Goal: Navigation & Orientation: Find specific page/section

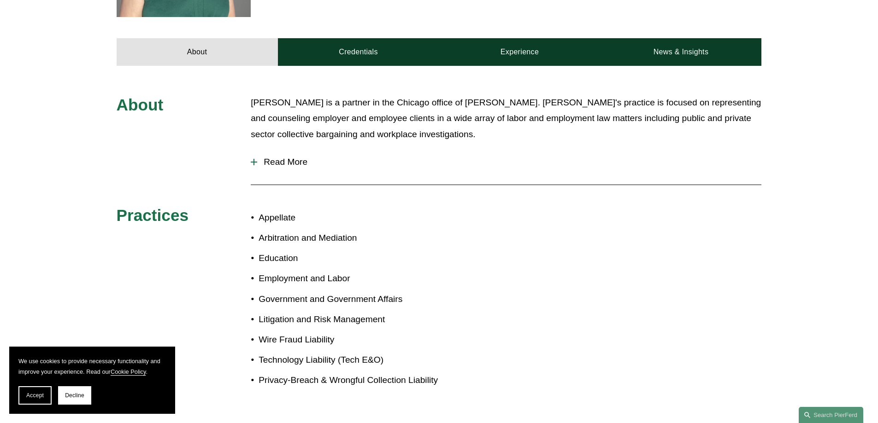
scroll to position [387, 0]
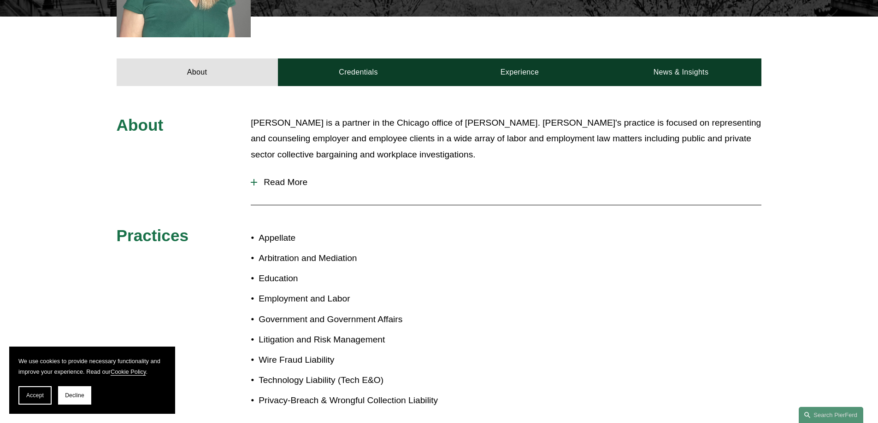
click at [293, 177] on span "Read More" at bounding box center [509, 182] width 504 height 10
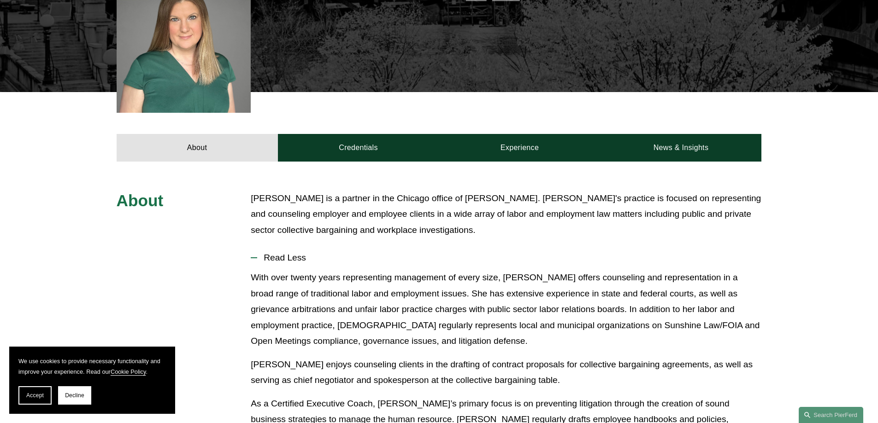
scroll to position [249, 0]
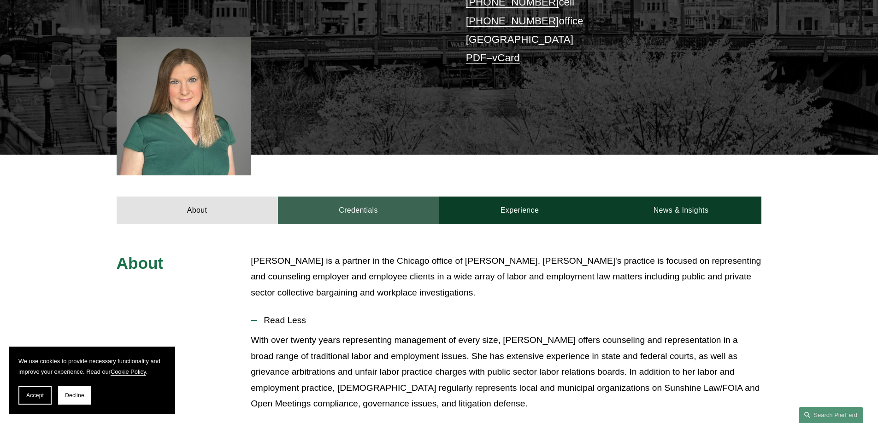
click at [367, 197] on link "Credentials" at bounding box center [358, 211] width 161 height 28
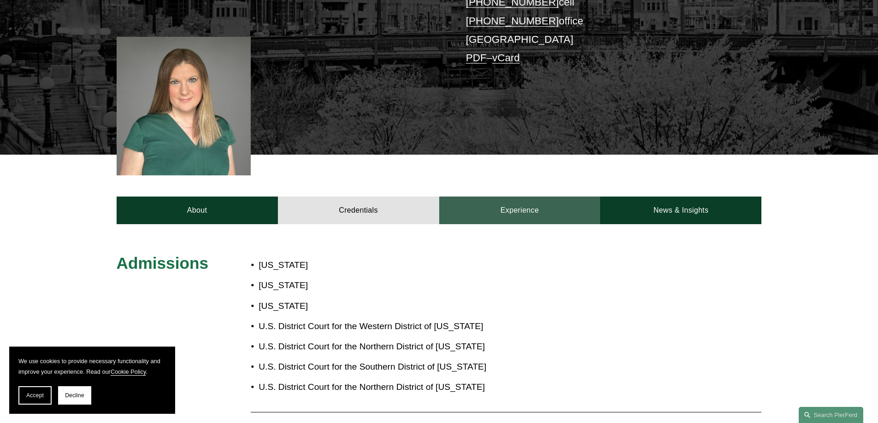
click at [534, 197] on link "Experience" at bounding box center [519, 211] width 161 height 28
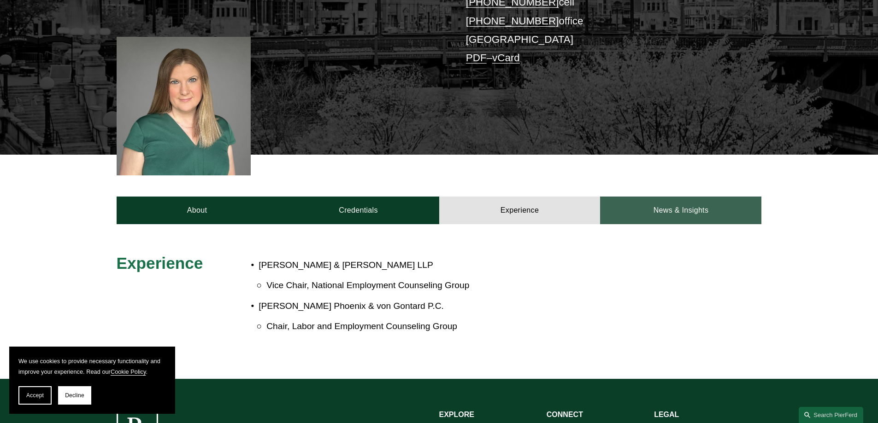
click at [655, 197] on link "News & Insights" at bounding box center [680, 211] width 161 height 28
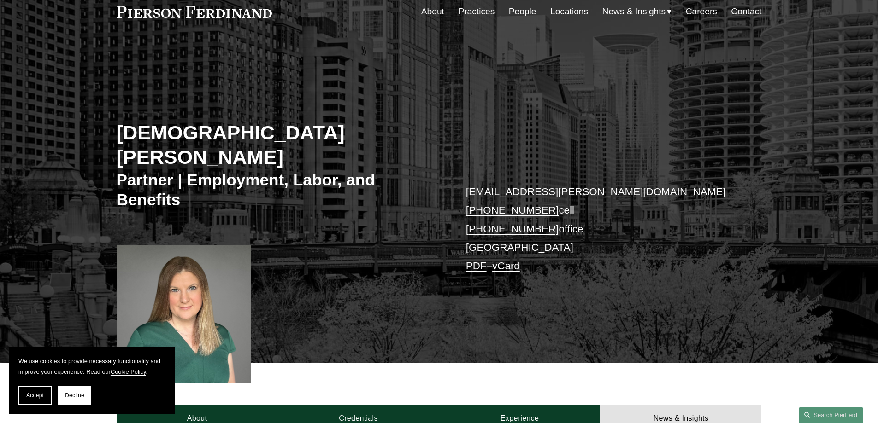
scroll to position [0, 0]
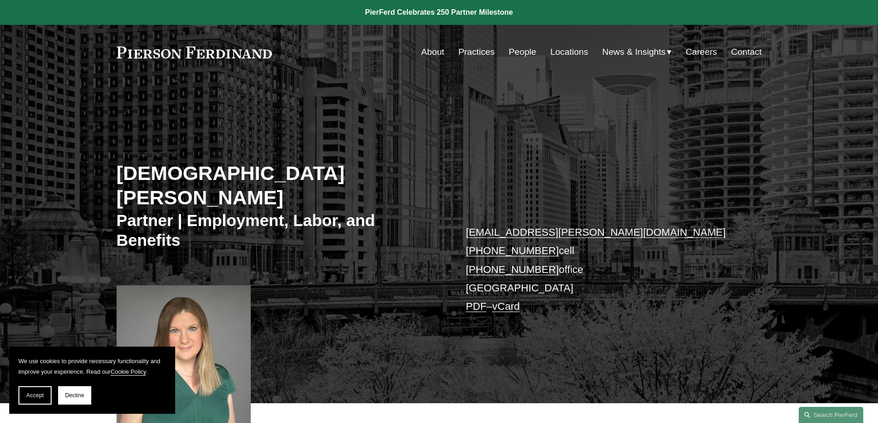
click at [429, 49] on link "About" at bounding box center [432, 52] width 23 height 18
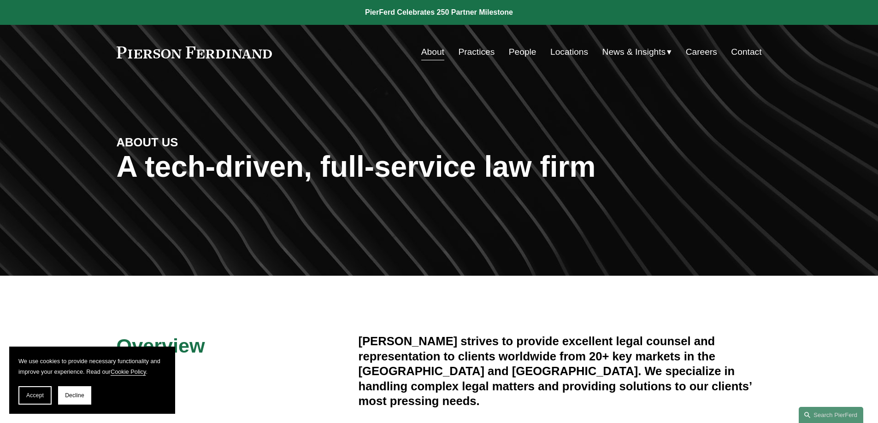
click at [752, 60] on link "Contact" at bounding box center [746, 52] width 30 height 18
